Goal: Transaction & Acquisition: Purchase product/service

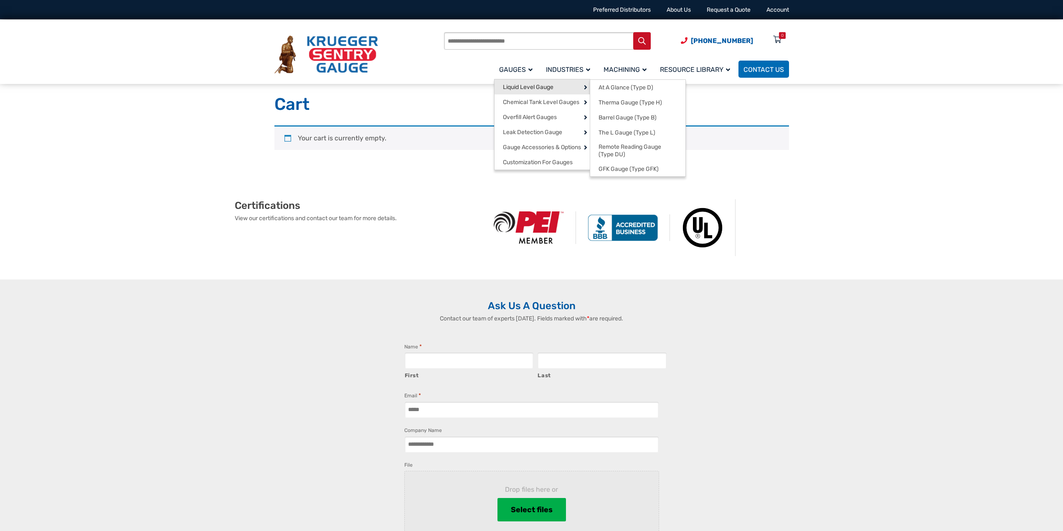
click at [528, 90] on span "Liquid Level Gauge" at bounding box center [528, 88] width 51 height 8
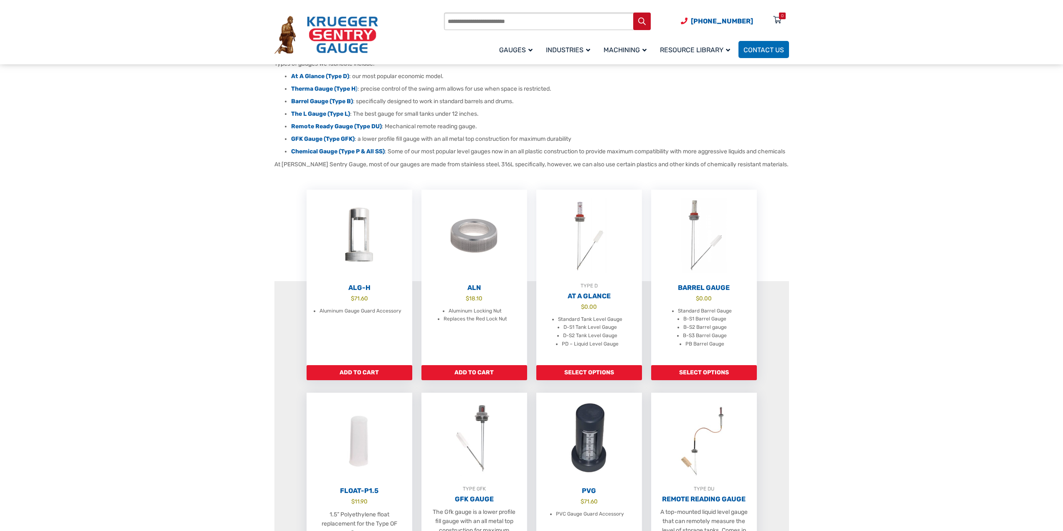
scroll to position [209, 0]
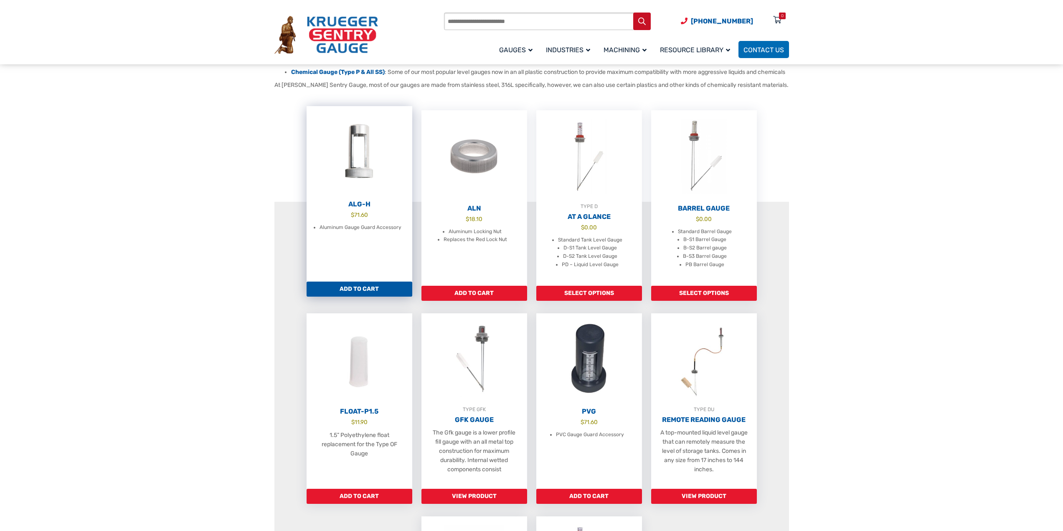
click at [371, 296] on link "Add to cart" at bounding box center [359, 288] width 106 height 15
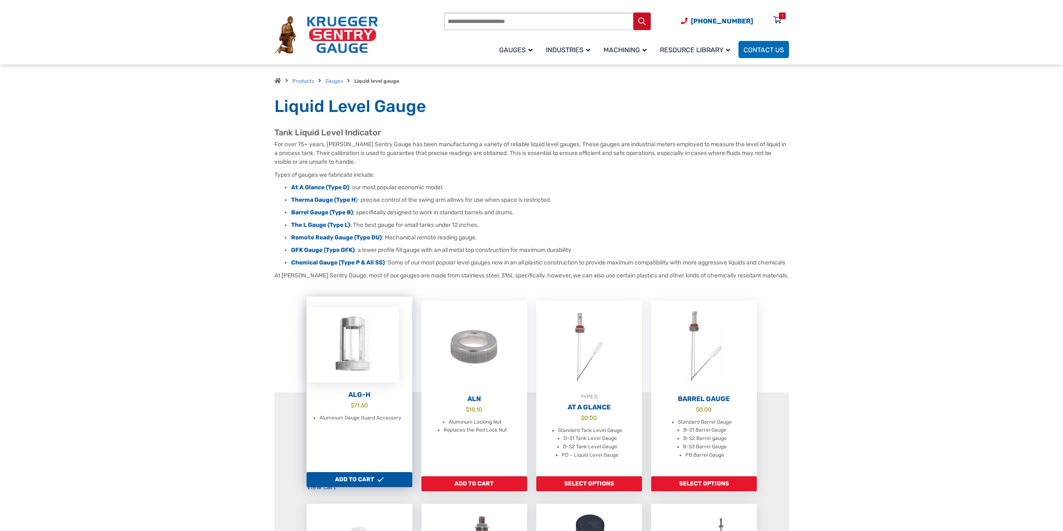
scroll to position [0, 0]
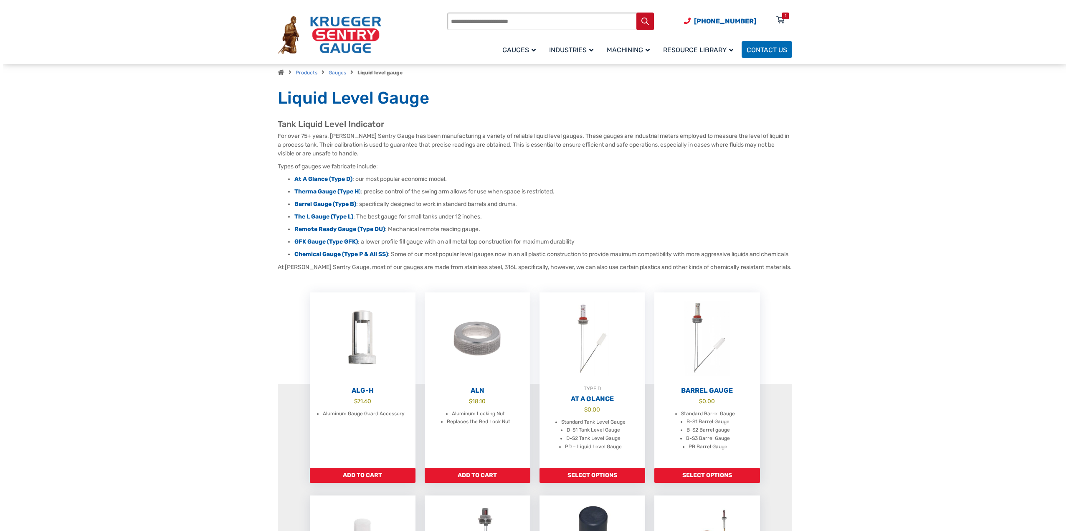
scroll to position [42, 0]
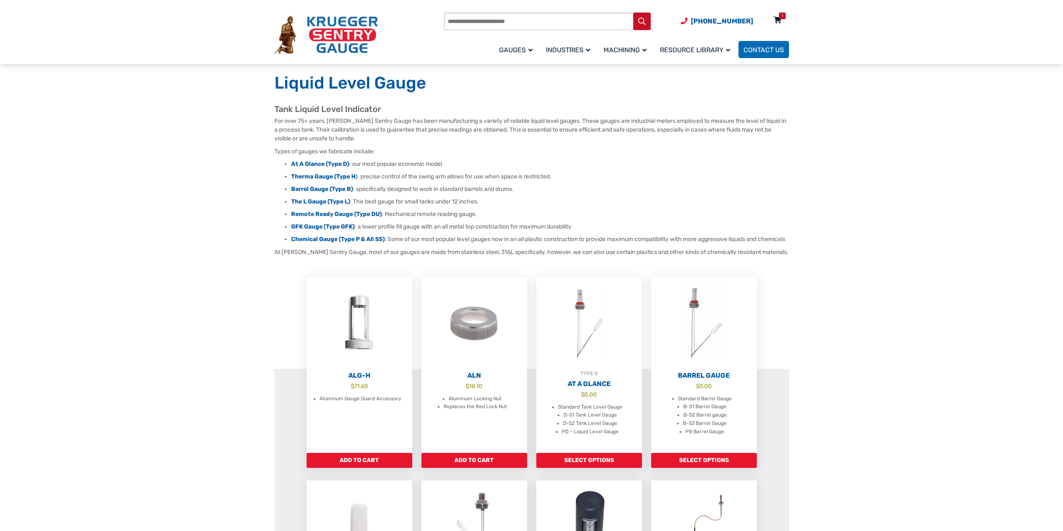
click at [777, 19] on icon at bounding box center [777, 20] width 8 height 13
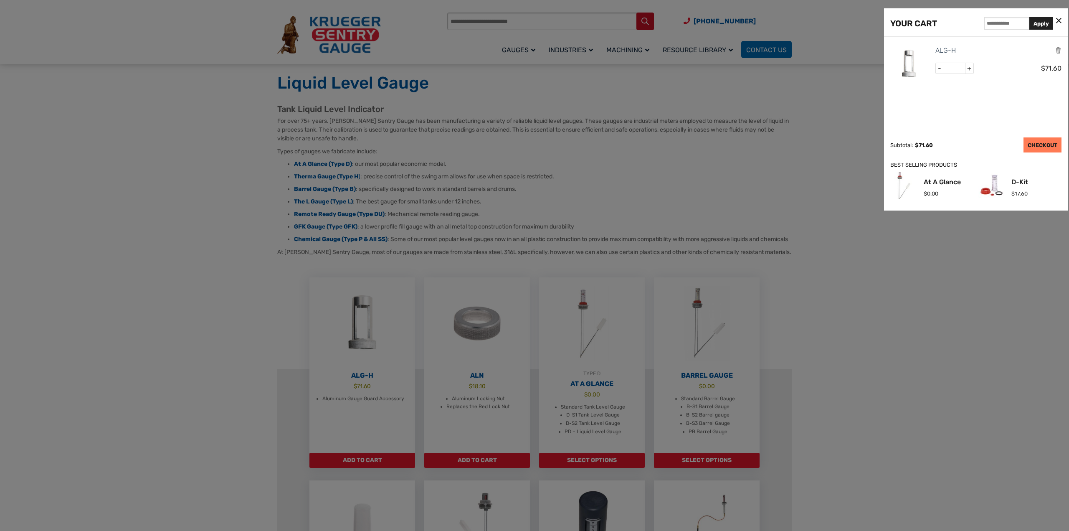
click at [1030, 147] on link "CHECKOUT" at bounding box center [1042, 144] width 38 height 15
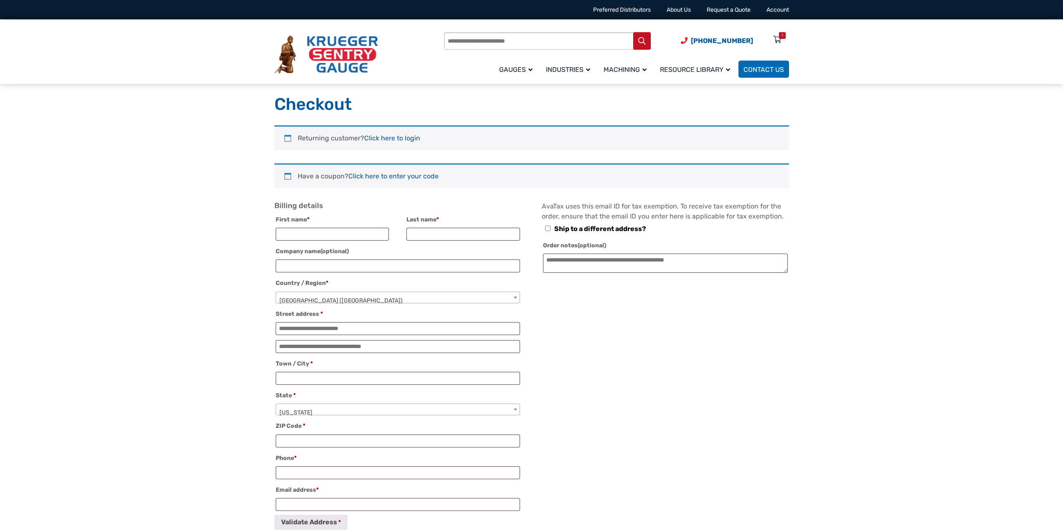
select select "**"
